Goal: Task Accomplishment & Management: Manage account settings

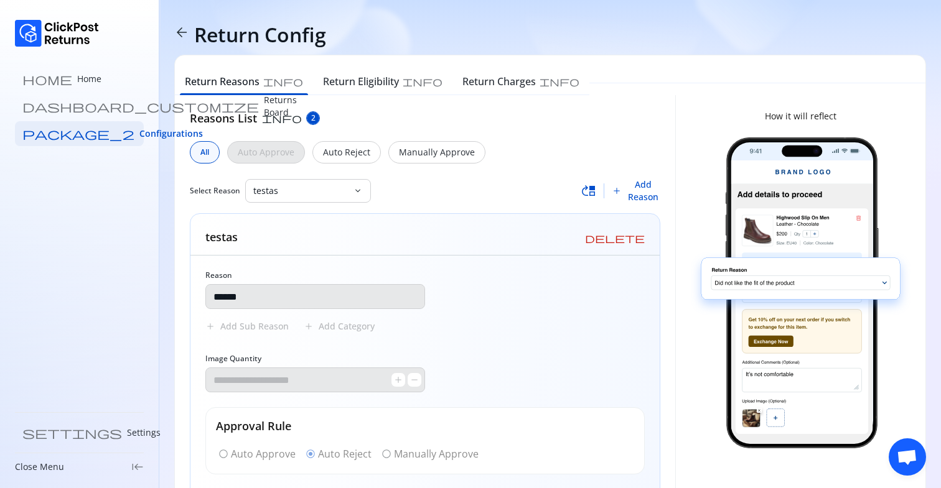
scroll to position [73, 0]
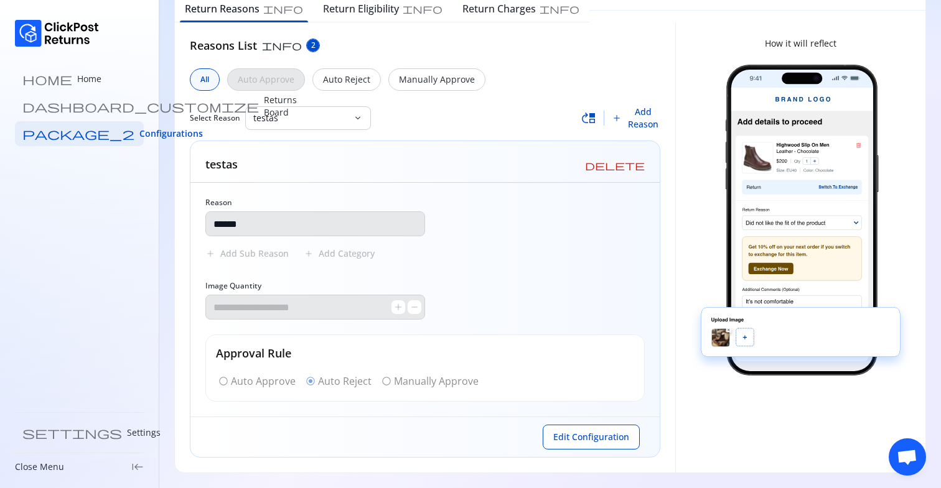
click at [649, 124] on span "Add Reason" at bounding box center [643, 118] width 34 height 25
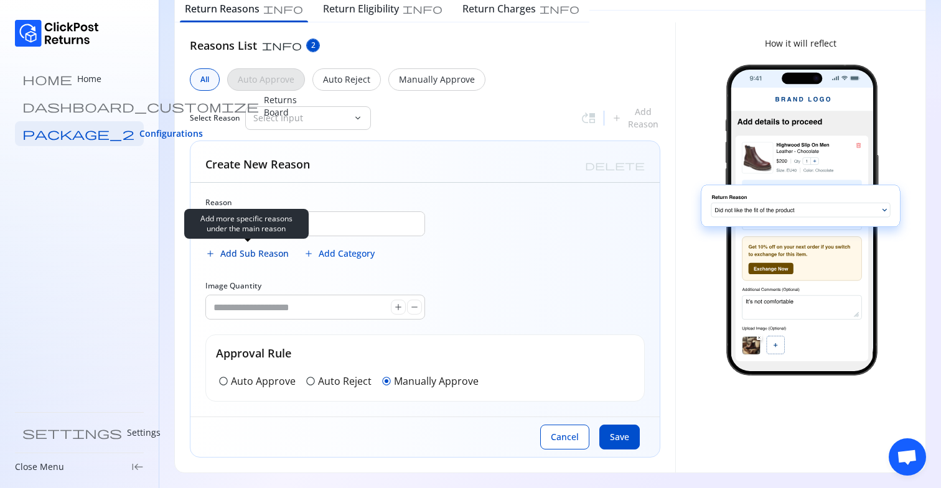
click at [250, 256] on span "Add Sub Reason" at bounding box center [254, 254] width 68 height 12
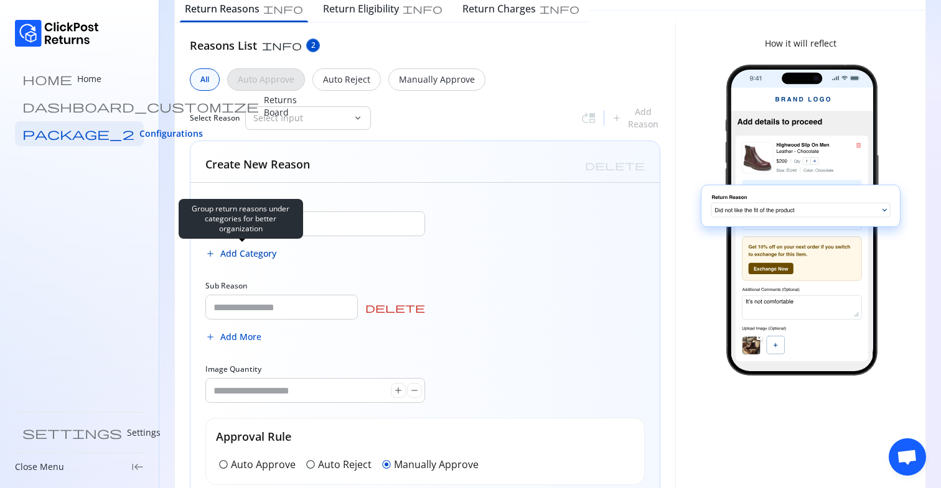
click at [257, 251] on span "Add Category" at bounding box center [248, 254] width 56 height 12
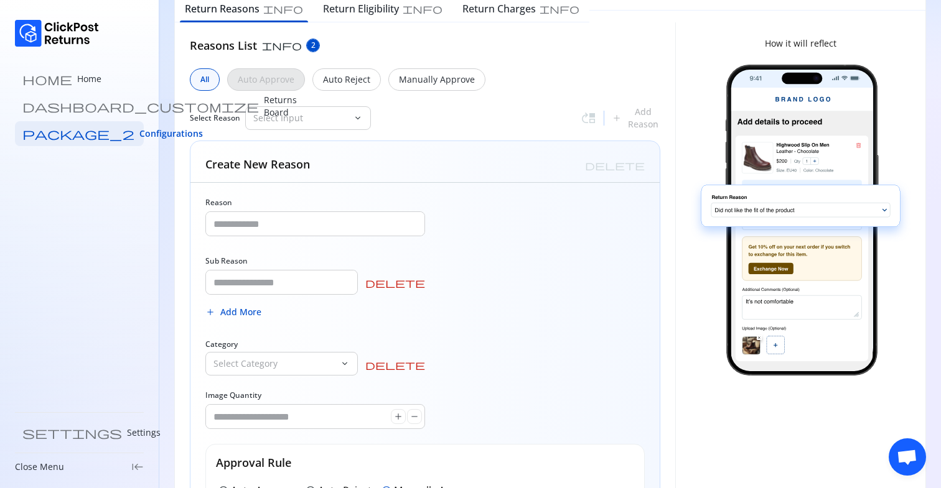
click at [426, 277] on div "Reason Sub Reason delete add Add More Category Select Category keyboard_arrow_d…" at bounding box center [424, 354] width 469 height 343
click at [419, 364] on span "delete" at bounding box center [395, 365] width 60 height 10
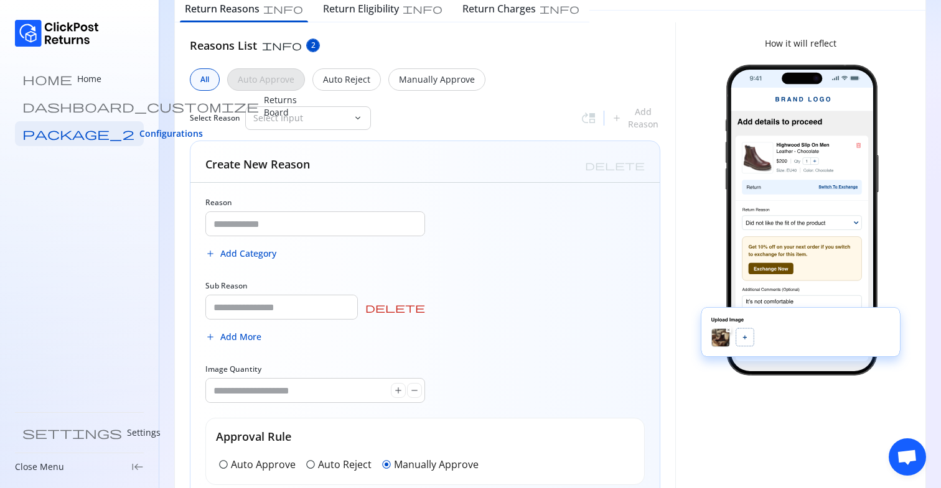
click at [419, 307] on span "delete" at bounding box center [395, 308] width 60 height 10
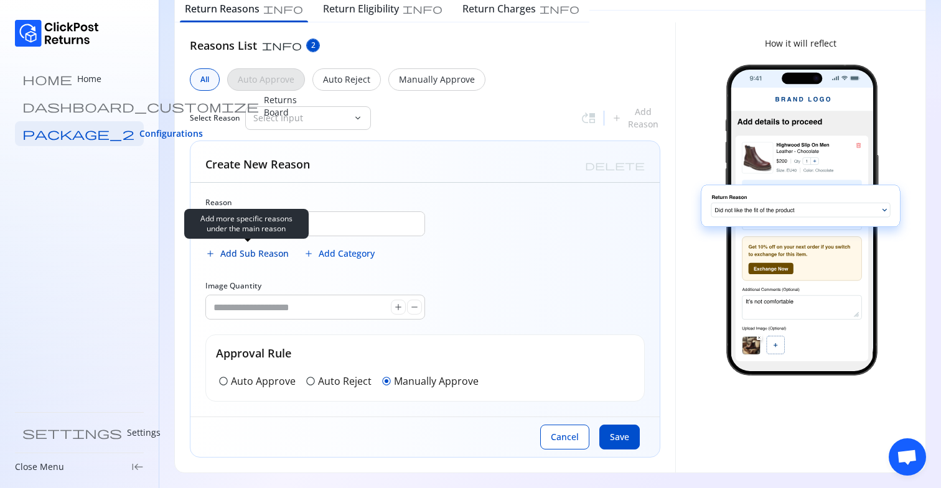
click at [273, 251] on span "Add Sub Reason" at bounding box center [254, 254] width 68 height 12
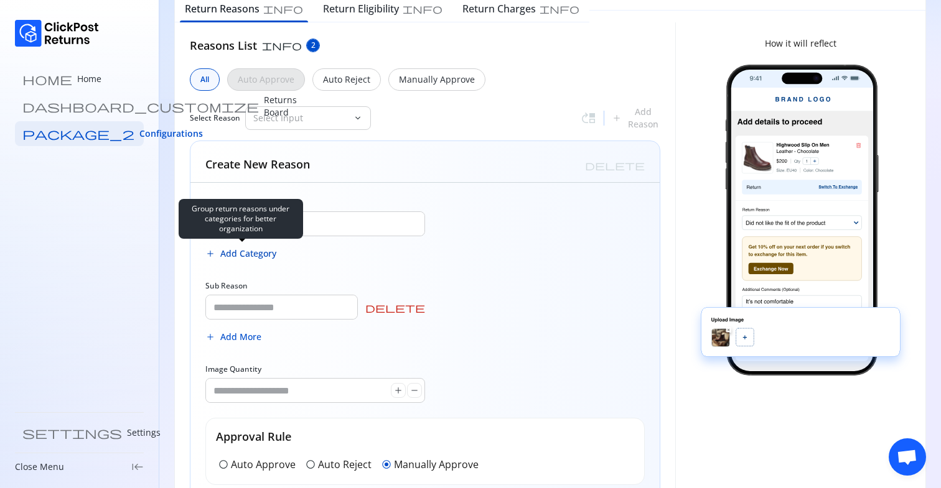
click at [251, 256] on span "Add Category" at bounding box center [248, 254] width 56 height 12
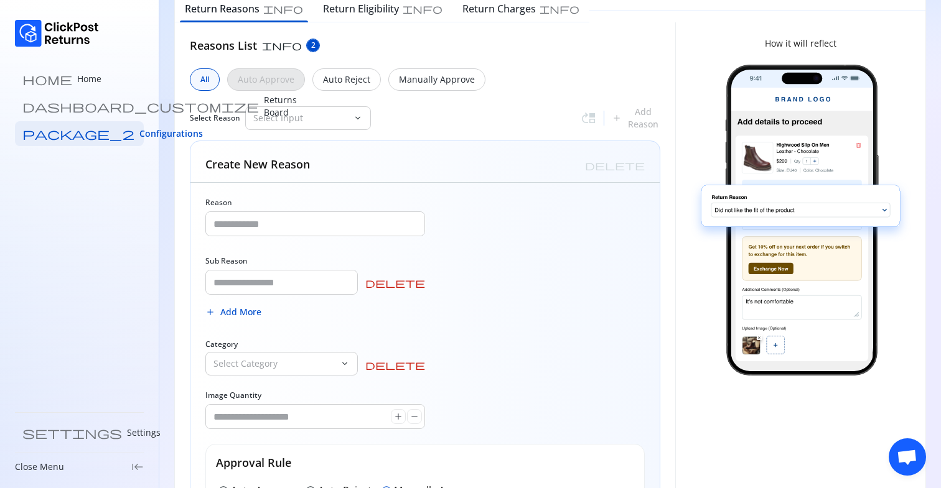
click at [422, 282] on span "delete" at bounding box center [395, 283] width 60 height 10
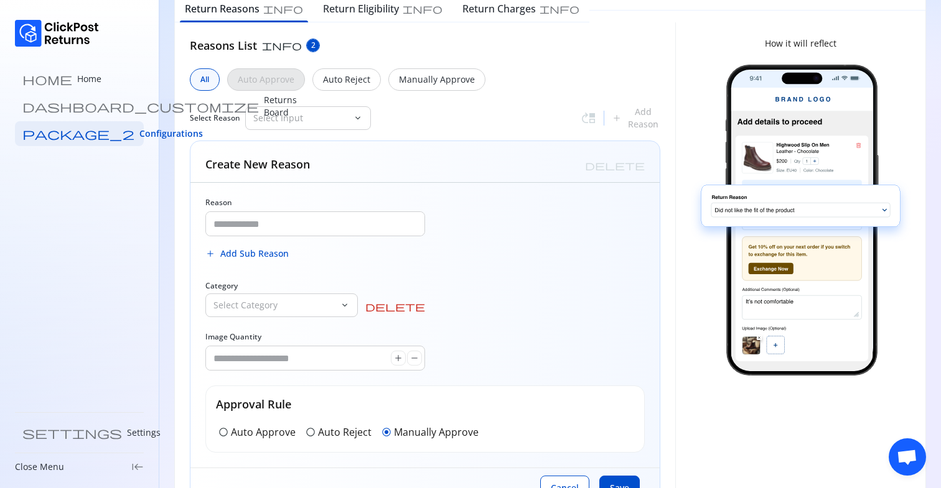
click at [419, 305] on span "delete" at bounding box center [395, 307] width 60 height 10
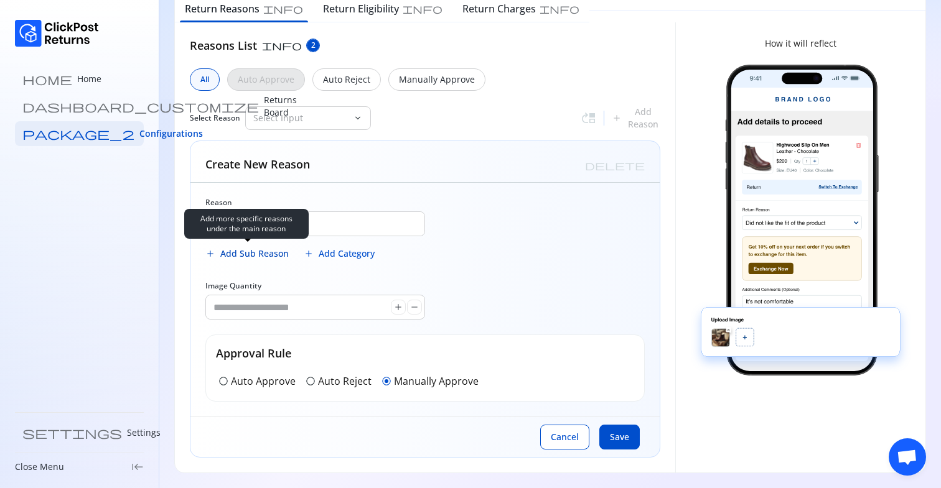
click at [236, 254] on span "Add Sub Reason" at bounding box center [254, 254] width 68 height 12
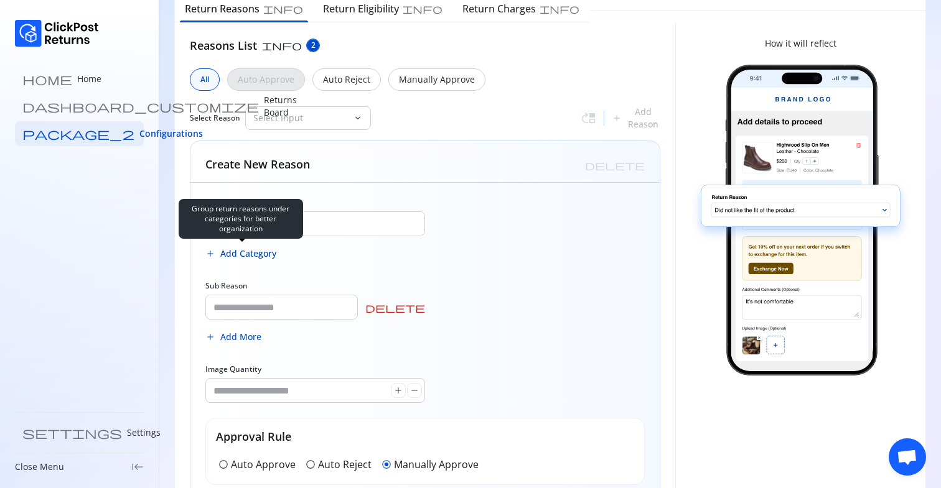
click at [251, 253] on span "Add Category" at bounding box center [248, 254] width 56 height 12
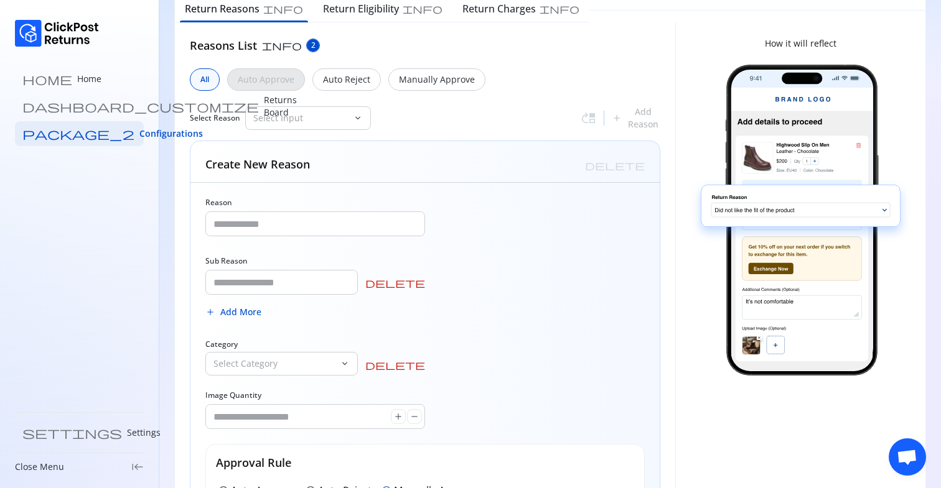
click at [424, 279] on span "delete" at bounding box center [395, 283] width 60 height 10
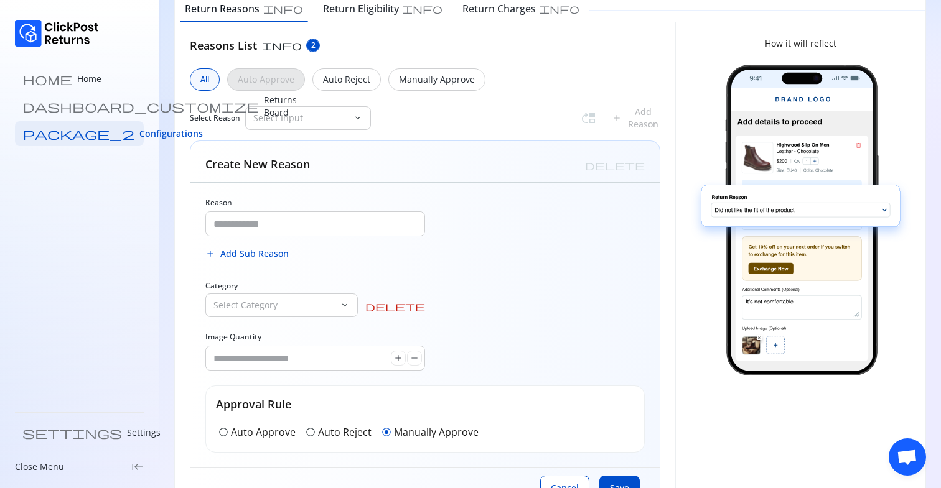
click at [417, 303] on span "delete" at bounding box center [395, 307] width 60 height 10
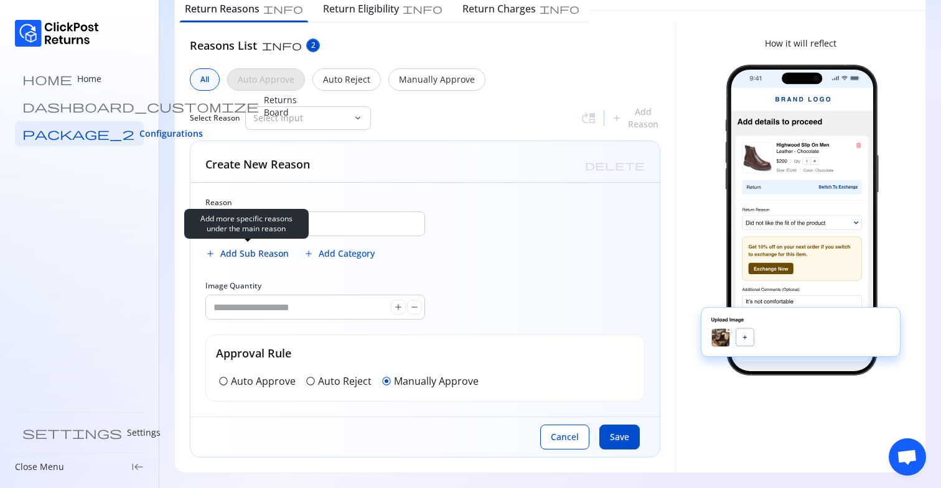
click at [242, 249] on span "Add Sub Reason" at bounding box center [254, 254] width 68 height 12
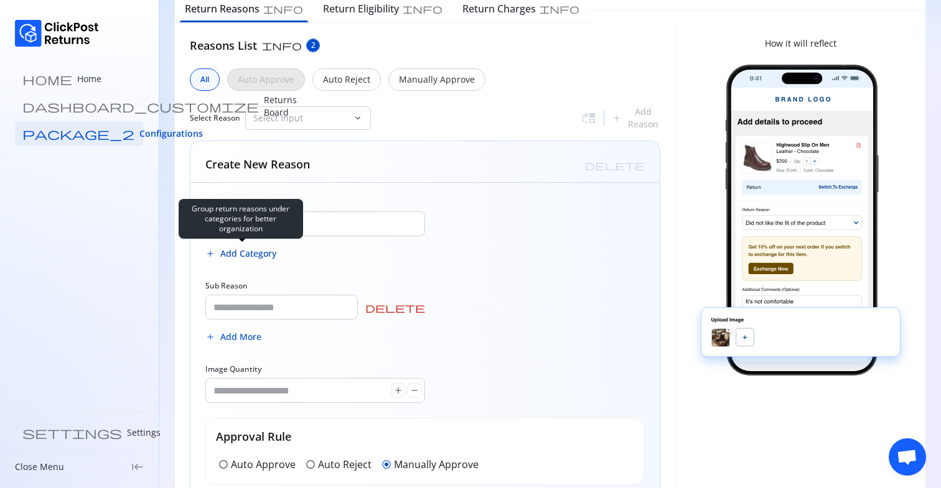
click at [261, 256] on span "Add Category" at bounding box center [248, 254] width 56 height 12
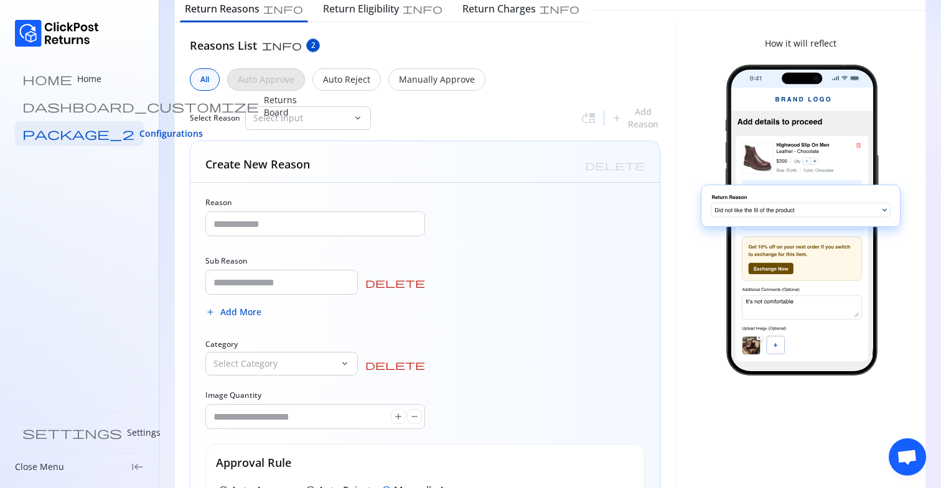
click at [419, 284] on span "delete" at bounding box center [395, 283] width 60 height 10
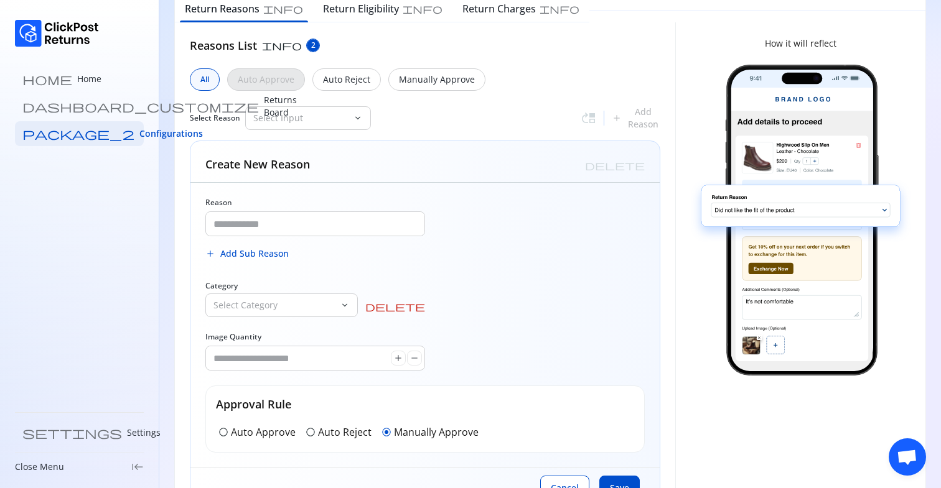
click at [418, 302] on span "delete" at bounding box center [395, 307] width 60 height 10
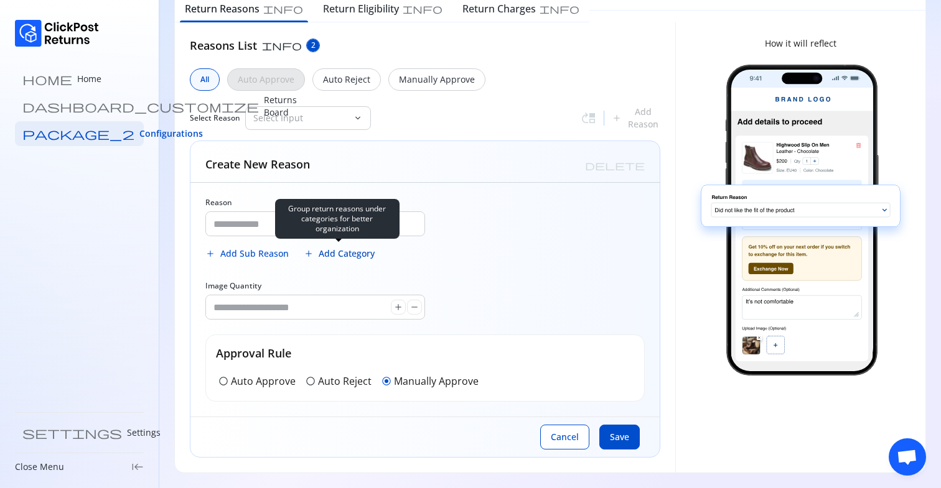
click at [332, 251] on span "Add Category" at bounding box center [347, 254] width 56 height 12
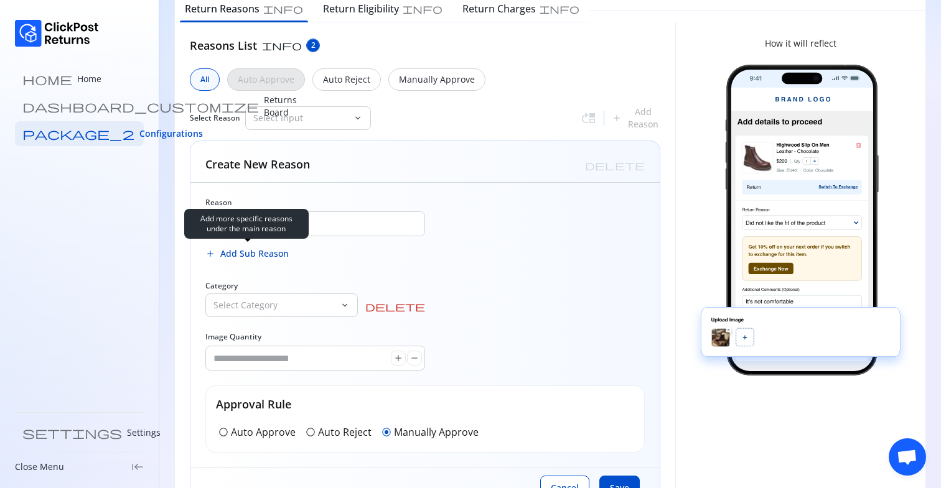
click at [260, 255] on span "Add Sub Reason" at bounding box center [254, 254] width 68 height 12
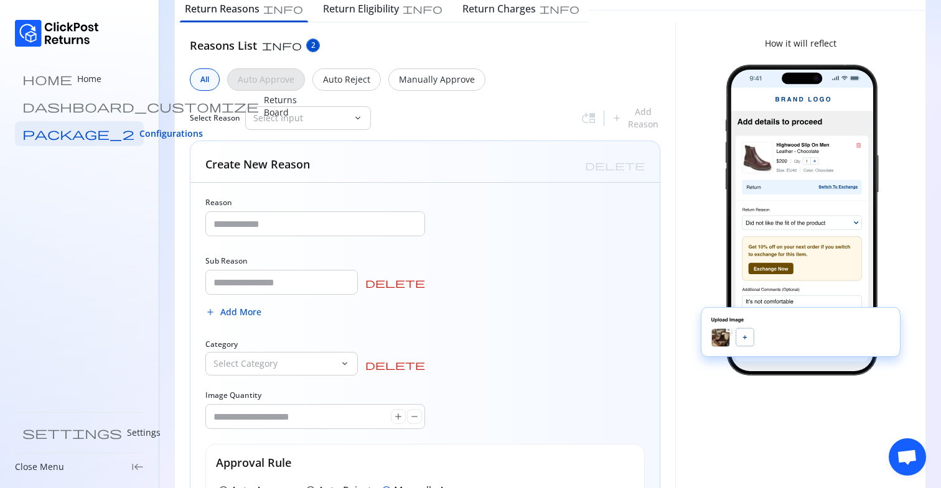
click at [419, 282] on span "delete" at bounding box center [395, 283] width 60 height 10
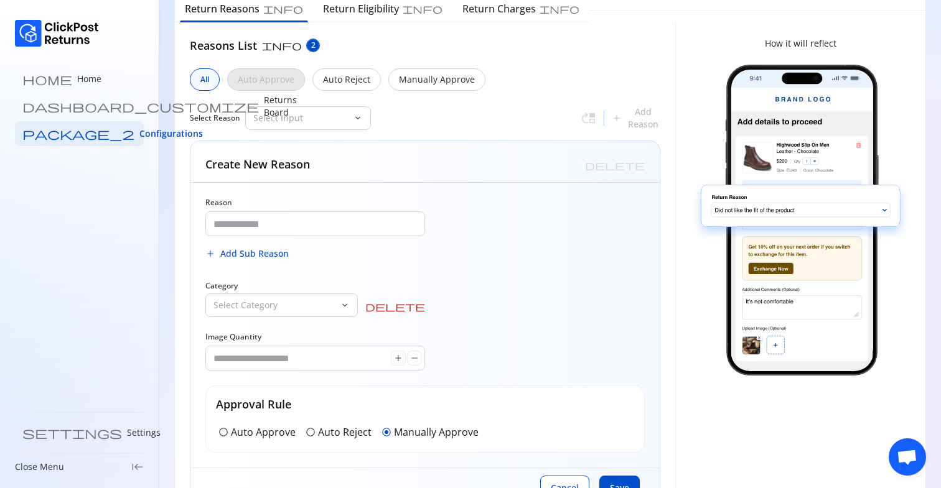
click at [417, 305] on span "delete" at bounding box center [395, 307] width 60 height 10
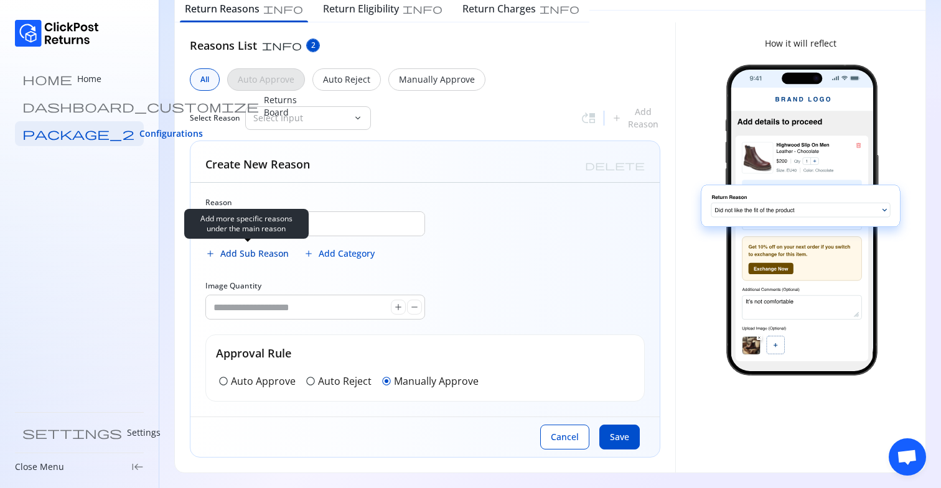
click at [248, 253] on span "Add Sub Reason" at bounding box center [254, 254] width 68 height 12
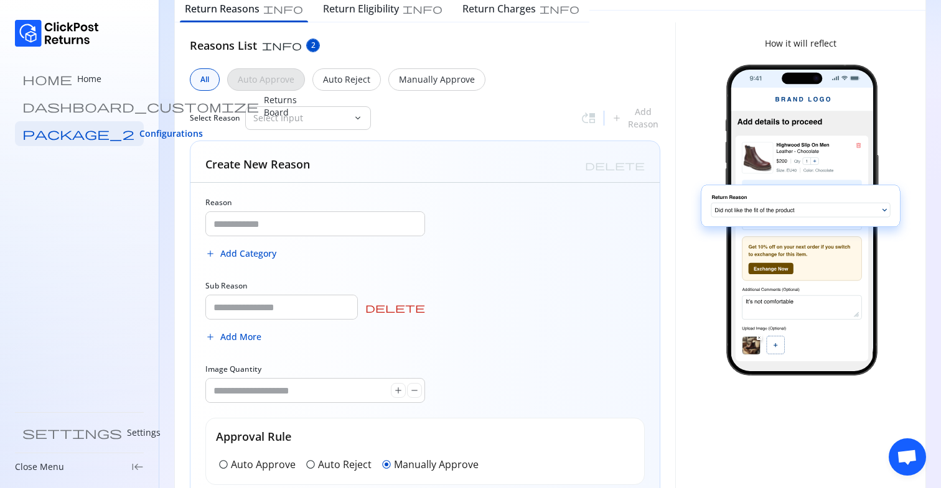
click at [421, 303] on span "delete" at bounding box center [395, 308] width 60 height 10
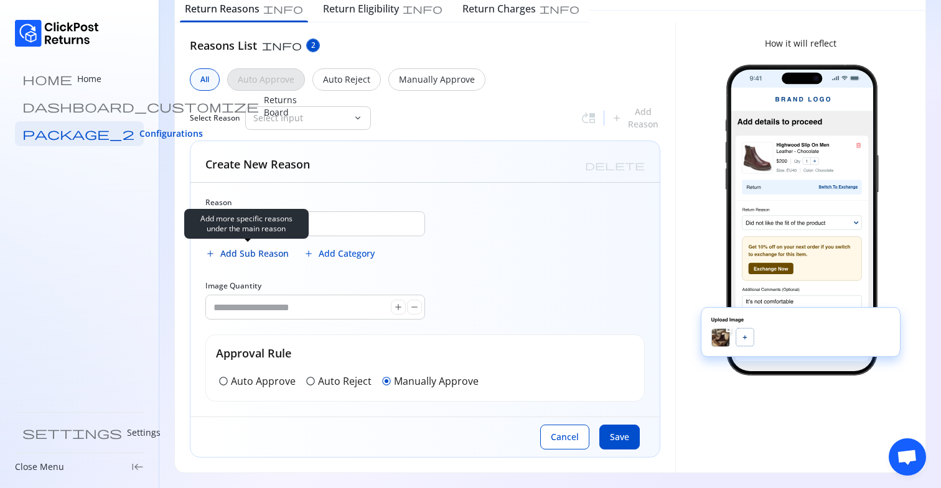
click at [262, 248] on span "Add Sub Reason" at bounding box center [254, 254] width 68 height 12
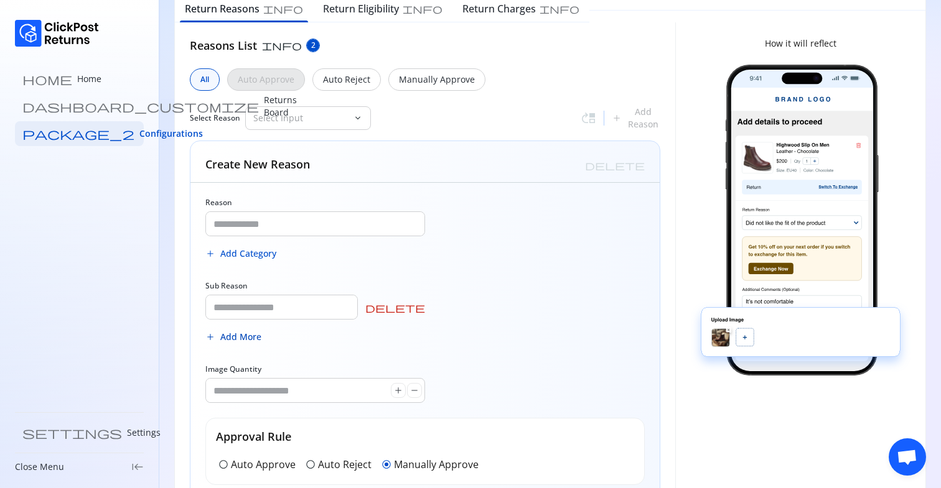
click at [242, 341] on span "Add More" at bounding box center [240, 337] width 41 height 12
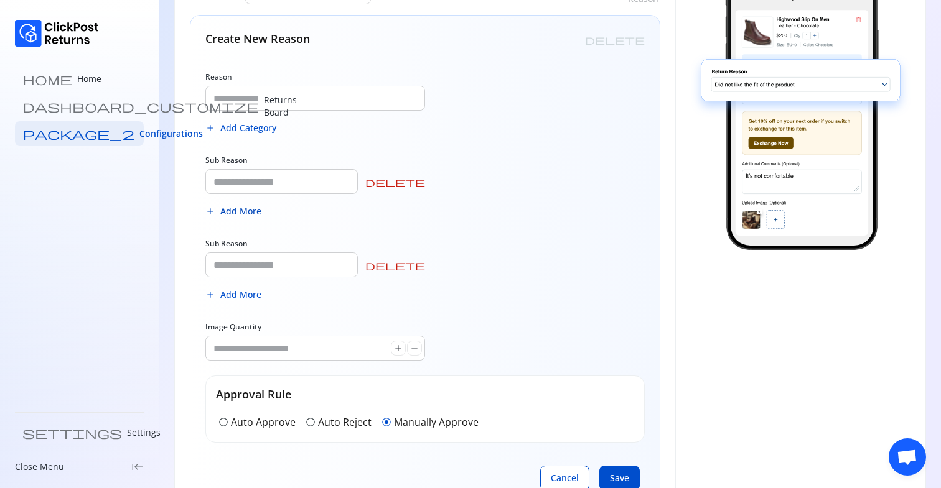
scroll to position [198, 0]
click at [421, 269] on span "delete" at bounding box center [395, 266] width 60 height 10
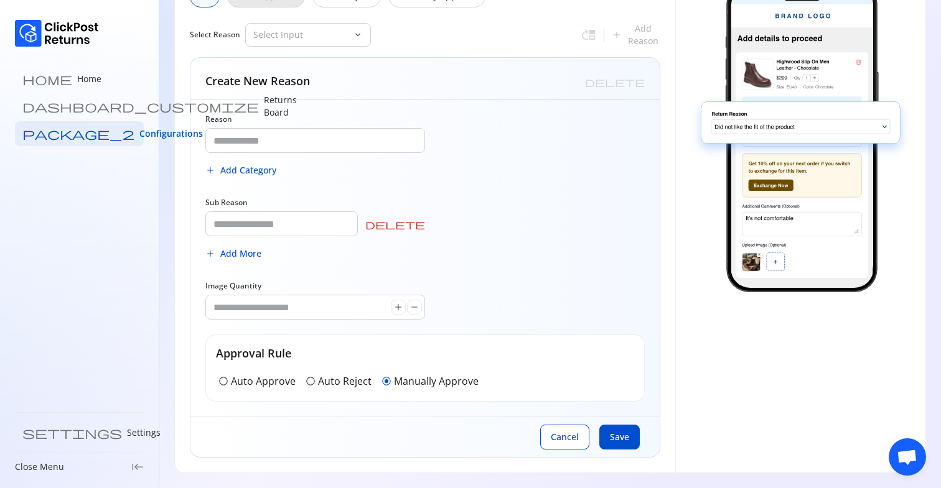
click at [419, 220] on span "delete" at bounding box center [395, 225] width 60 height 10
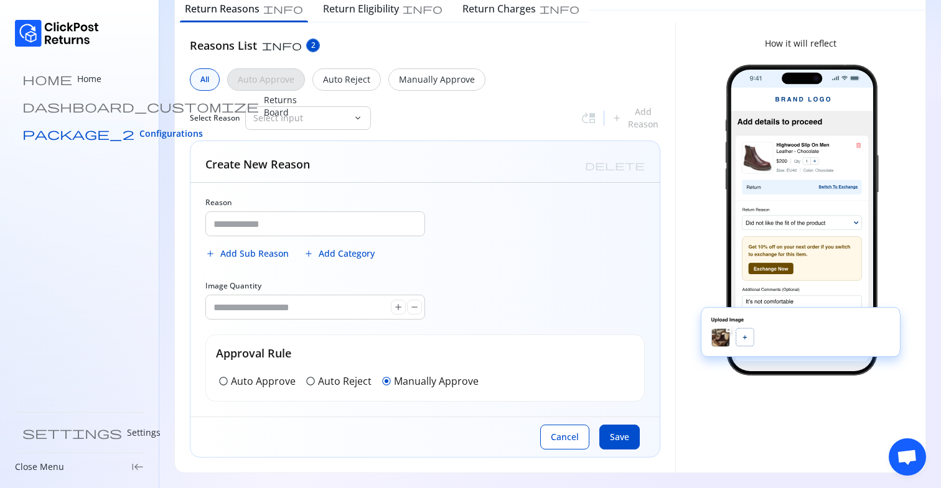
click at [139, 139] on span "Configurations" at bounding box center [170, 134] width 63 height 12
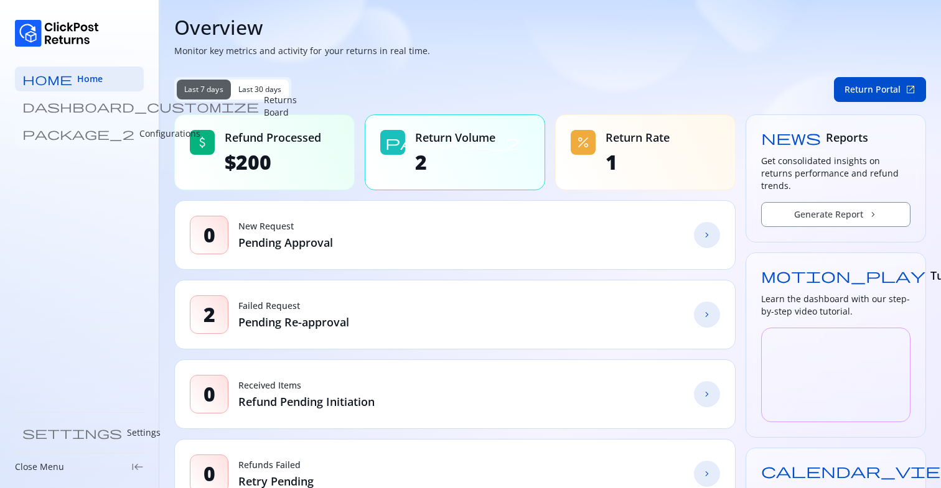
click at [139, 132] on p "Configurations" at bounding box center [169, 134] width 61 height 12
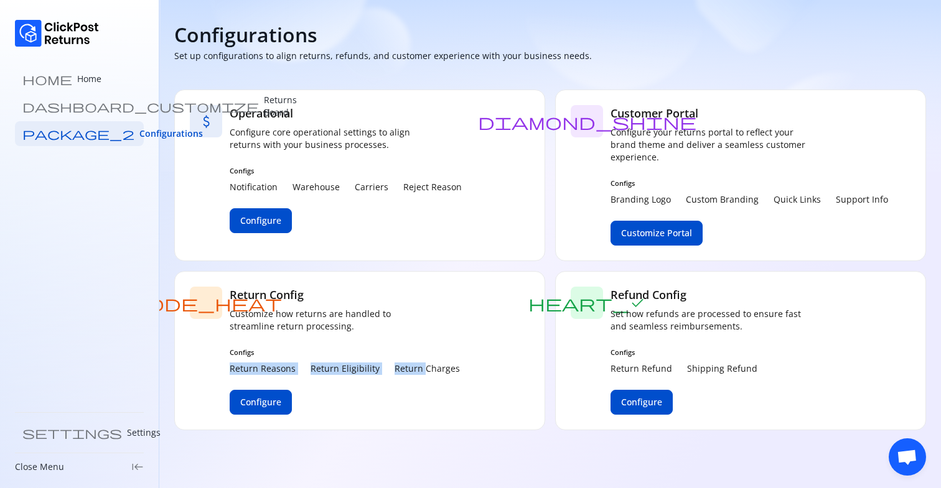
drag, startPoint x: 229, startPoint y: 364, endPoint x: 426, endPoint y: 362, distance: 196.6
click at [426, 363] on div "Return Reasons Return Eligibility Return Charges" at bounding box center [345, 369] width 230 height 12
click at [426, 363] on p "Return Charges" at bounding box center [426, 369] width 65 height 12
click at [486, 134] on div "attach_money Operational Configure core operational settings to align returns w…" at bounding box center [359, 176] width 371 height 172
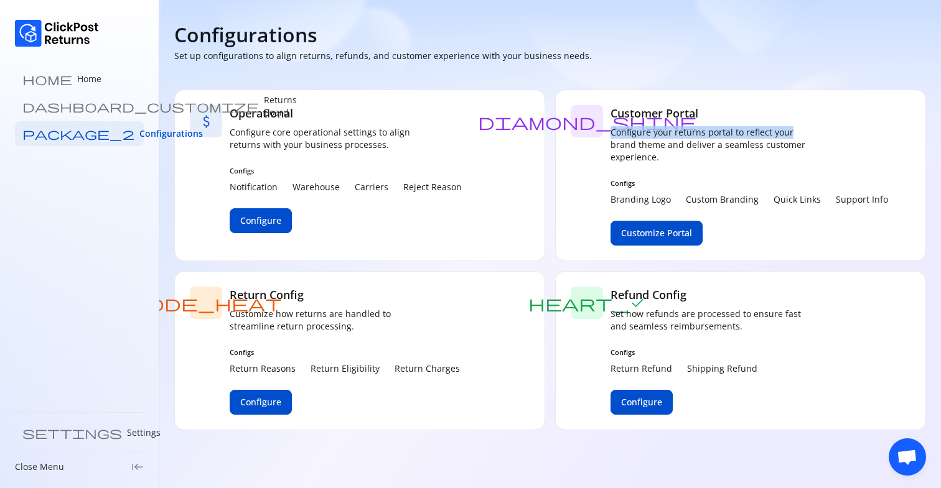
drag, startPoint x: 789, startPoint y: 134, endPoint x: 913, endPoint y: 144, distance: 124.9
click at [913, 144] on div "diamond_shine Customer Portal Configure your returns portal to reflect your bra…" at bounding box center [740, 176] width 371 height 172
drag, startPoint x: 612, startPoint y: 136, endPoint x: 675, endPoint y: 152, distance: 65.5
click at [674, 152] on p "Configure your returns portal to reflect your brand theme and deliver a seamles…" at bounding box center [709, 144] width 199 height 37
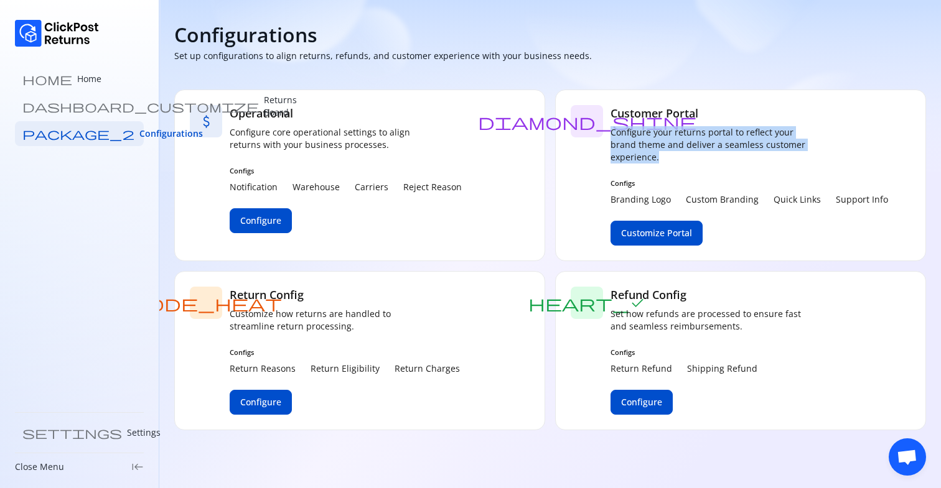
click at [675, 152] on p "Configure your returns portal to reflect your brand theme and deliver a seamles…" at bounding box center [709, 144] width 199 height 37
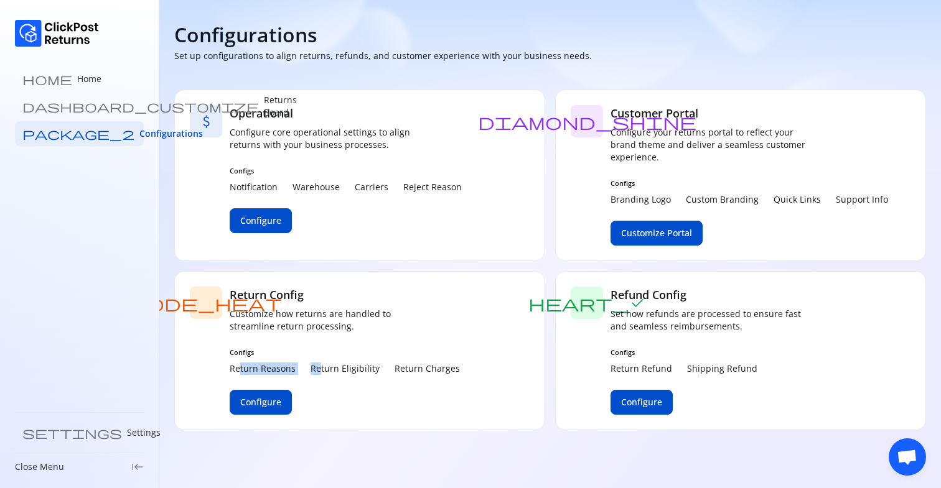
drag, startPoint x: 250, startPoint y: 371, endPoint x: 323, endPoint y: 371, distance: 72.8
click at [322, 371] on div "Return Reasons Return Eligibility Return Charges" at bounding box center [345, 369] width 230 height 12
click at [323, 371] on p "Return Eligibility" at bounding box center [344, 369] width 69 height 12
drag, startPoint x: 424, startPoint y: 188, endPoint x: 508, endPoint y: 188, distance: 84.6
click at [508, 188] on div "attach_money Operational Configure core operational settings to align returns w…" at bounding box center [359, 176] width 371 height 172
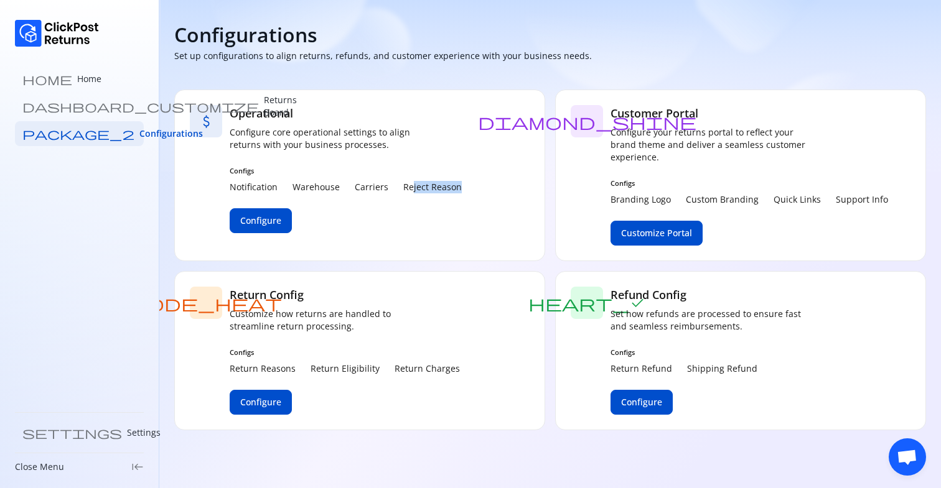
click at [508, 188] on div "attach_money Operational Configure core operational settings to align returns w…" at bounding box center [359, 176] width 371 height 172
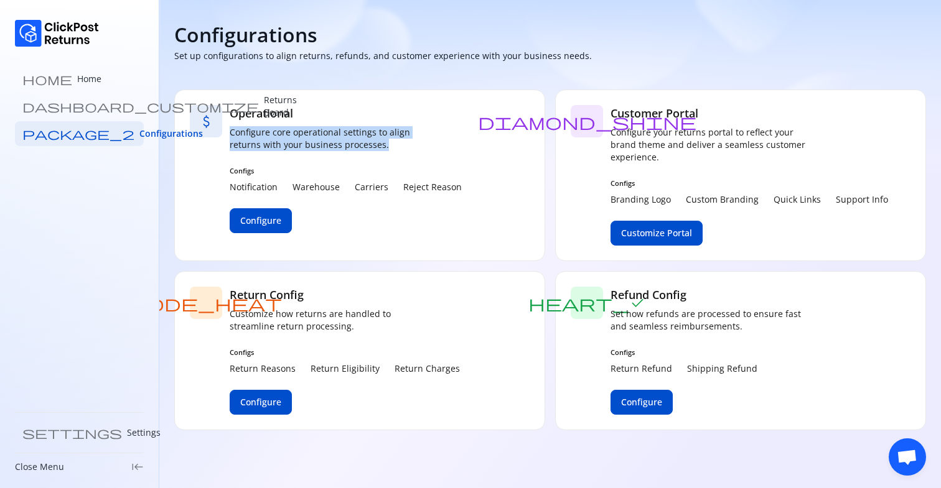
drag, startPoint x: 241, startPoint y: 135, endPoint x: 377, endPoint y: 152, distance: 137.3
click at [377, 152] on div "Operational Configure core operational settings to align returns with your busi…" at bounding box center [346, 175] width 232 height 141
